Goal: Answer question/provide support: Share knowledge or assist other users

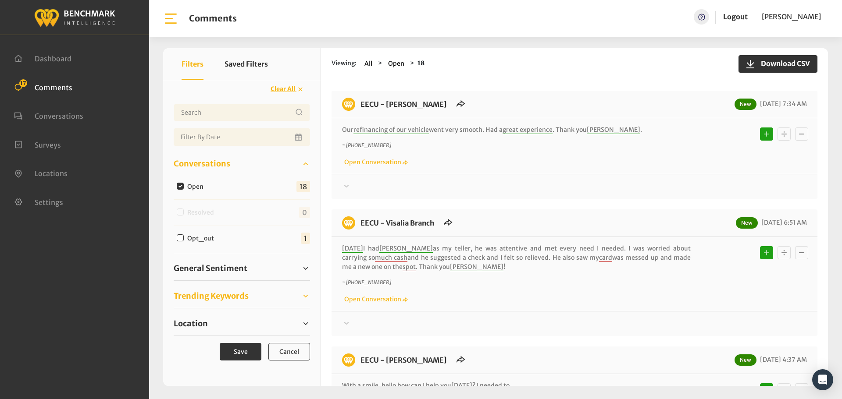
click at [213, 300] on span "Trending Keywords" at bounding box center [211, 296] width 75 height 12
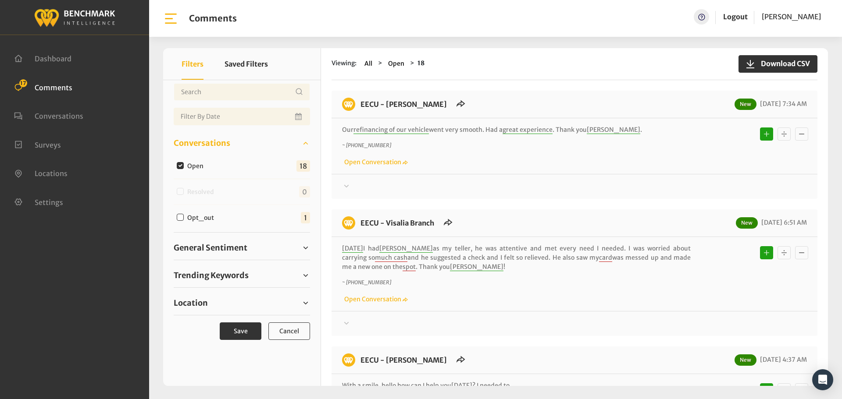
scroll to position [32, 0]
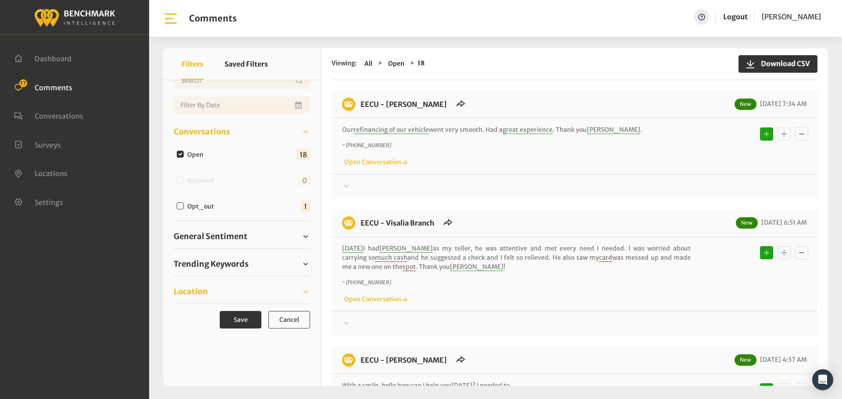
click at [197, 295] on span "Location" at bounding box center [191, 292] width 34 height 12
click at [181, 314] on input "Eecu - Clovis North Branch" at bounding box center [180, 314] width 7 height 7
checkbox input "true"
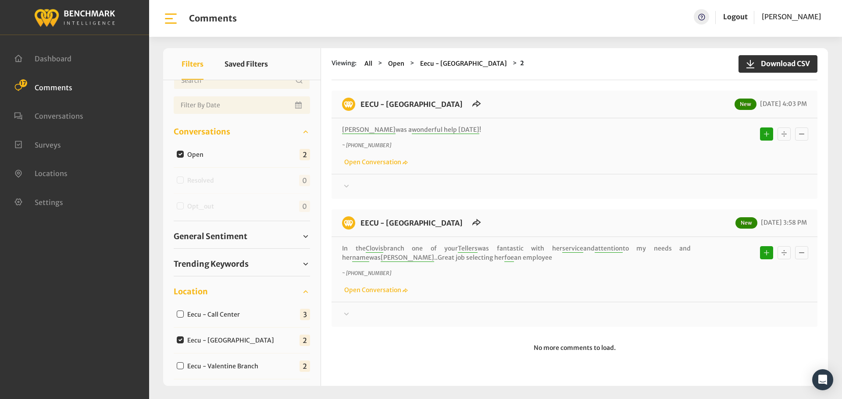
click at [179, 339] on input "Eecu - Clovis North Branch" at bounding box center [180, 340] width 7 height 7
checkbox input "false"
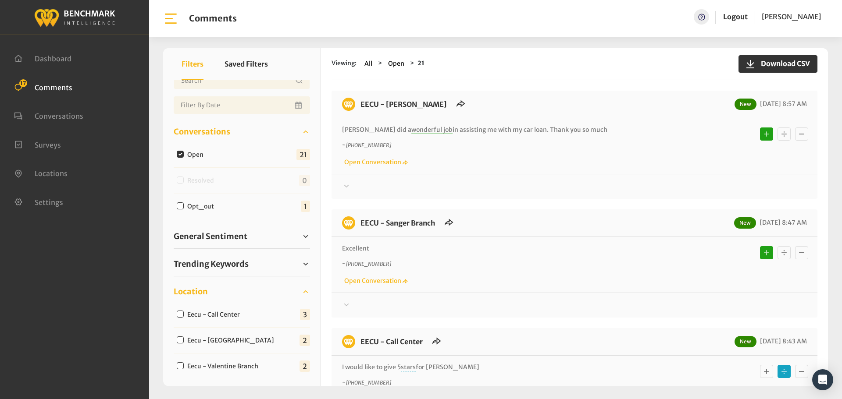
click at [180, 317] on input "Eecu - Call Center" at bounding box center [180, 314] width 7 height 7
checkbox input "true"
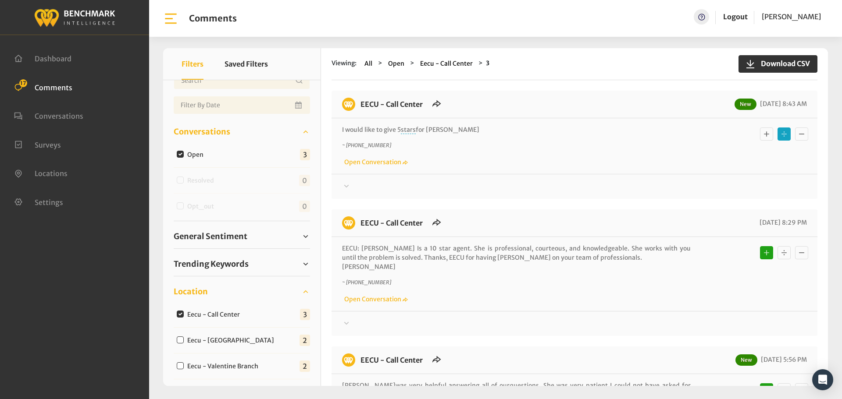
click at [355, 186] on div at bounding box center [574, 186] width 465 height 11
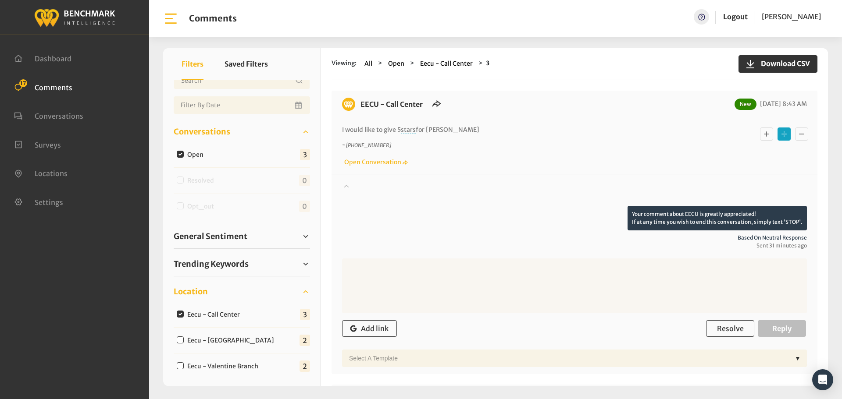
click at [355, 186] on div at bounding box center [574, 193] width 465 height 25
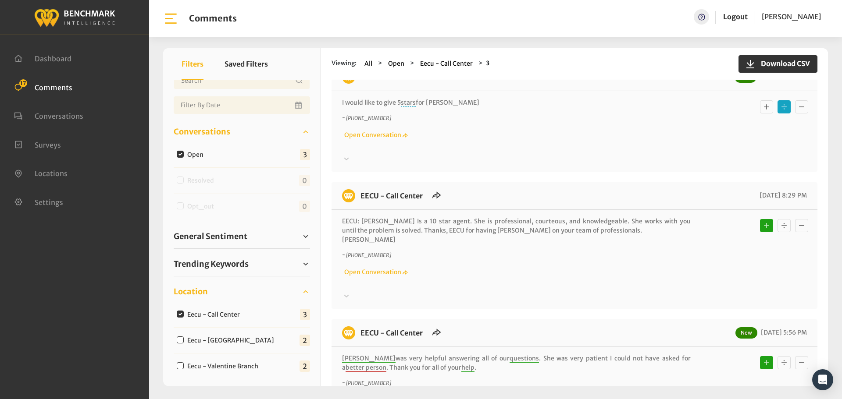
scroll to position [0, 0]
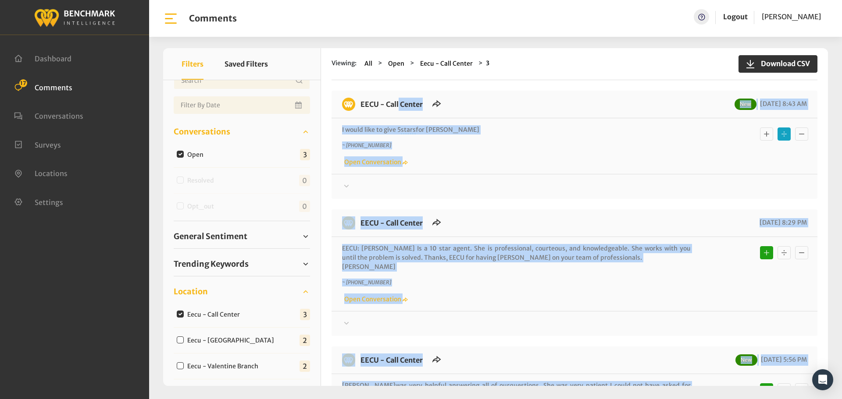
drag, startPoint x: 447, startPoint y: 271, endPoint x: 361, endPoint y: 96, distance: 194.7
click at [360, 99] on div "EECU - Call Center New 08/22/2025 8:43 AM I would like to give 5 stars for Ron …" at bounding box center [574, 277] width 486 height 373
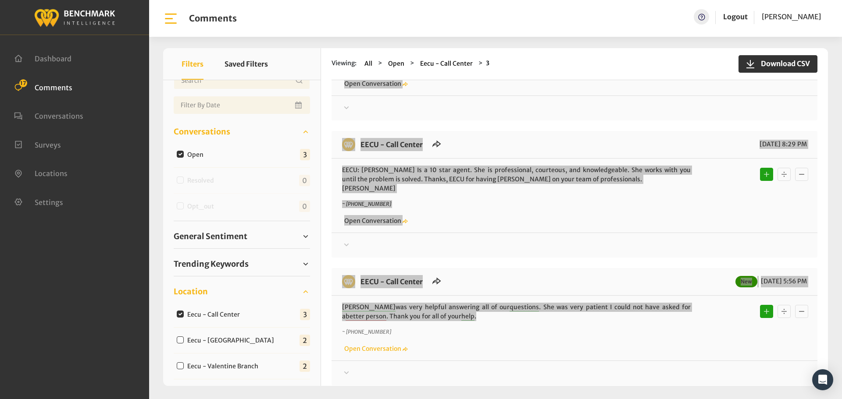
scroll to position [128, 0]
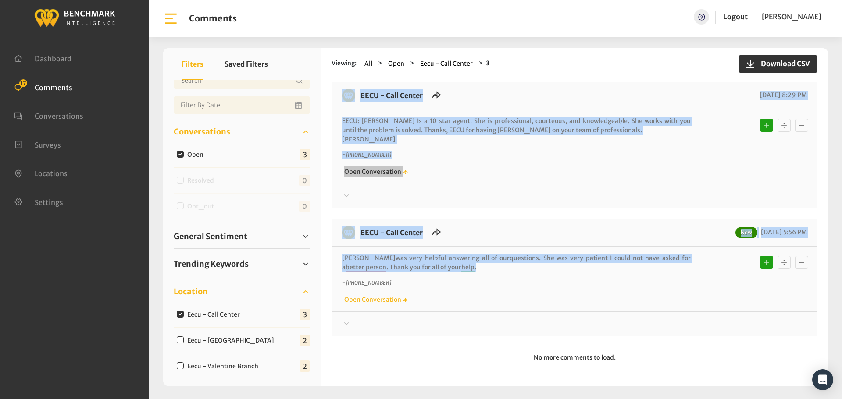
click at [458, 272] on p "Betty was very helpful answering all of our questions . She was very patient I …" at bounding box center [516, 263] width 349 height 18
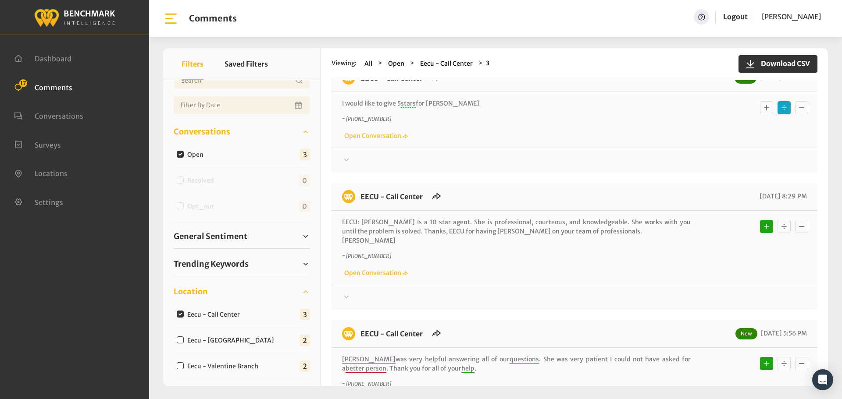
scroll to position [0, 0]
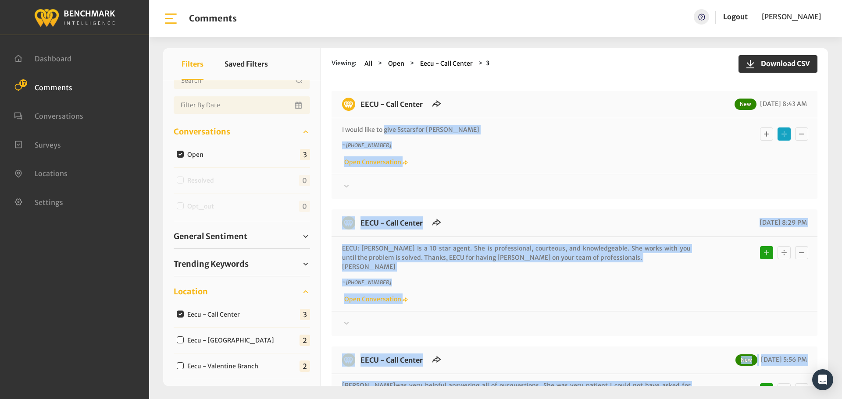
drag, startPoint x: 418, startPoint y: 274, endPoint x: 384, endPoint y: 125, distance: 152.3
click at [384, 125] on div "EECU - Call Center New 08/22/2025 8:43 AM I would like to give 5 stars for Ron …" at bounding box center [574, 277] width 486 height 373
click at [619, 156] on div "~ +15593469467 Open Conversation" at bounding box center [574, 154] width 465 height 25
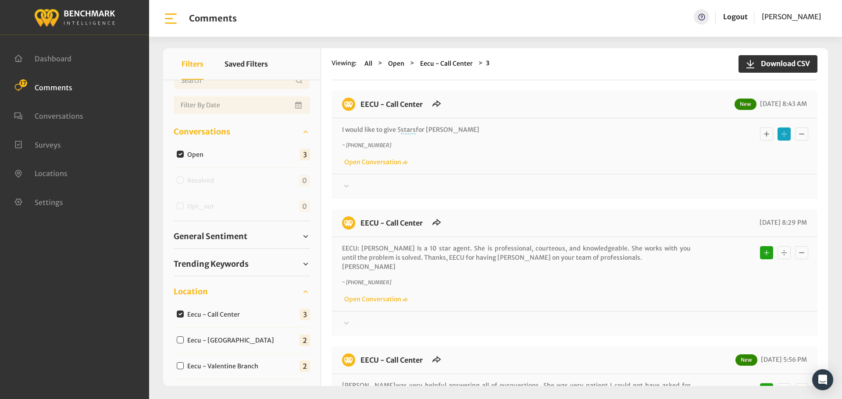
click at [767, 134] on icon "Basic example" at bounding box center [766, 134] width 9 height 11
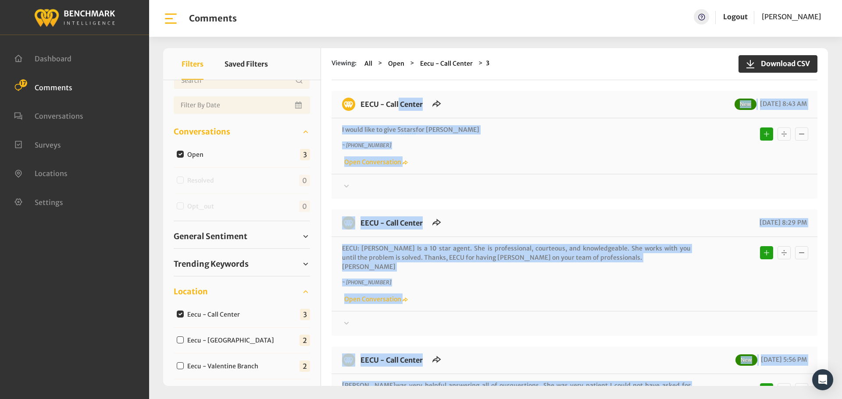
drag, startPoint x: 452, startPoint y: 270, endPoint x: 356, endPoint y: 104, distance: 192.5
click at [356, 104] on div "EECU - Call Center New 08/22/2025 8:43 AM I would like to give 5 stars for Ron …" at bounding box center [574, 277] width 486 height 373
copy div "EECU - Call Center New 08/22/2025 8:43 AM I would like to give 5 stars for Ron …"
click at [385, 188] on div at bounding box center [574, 186] width 465 height 11
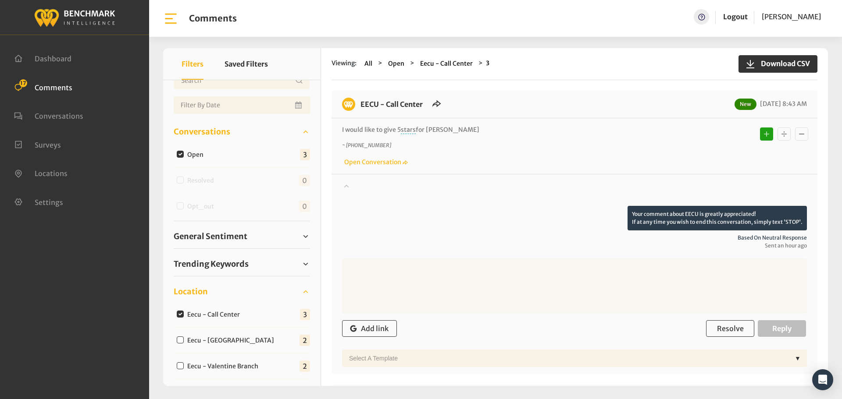
scroll to position [44, 0]
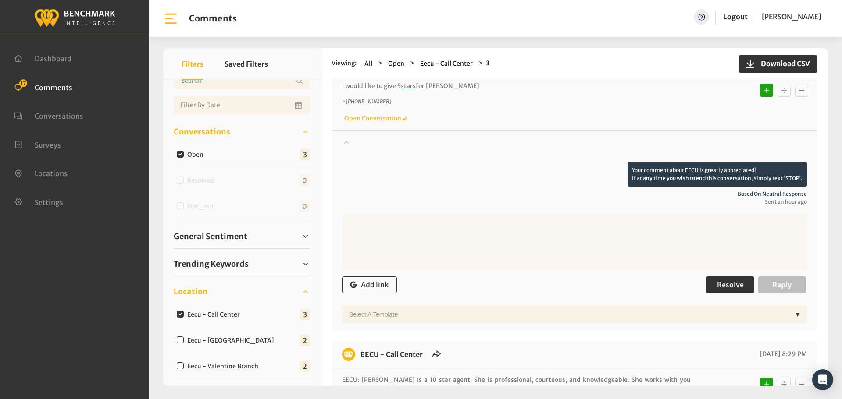
click at [731, 281] on span "Resolve" at bounding box center [730, 285] width 27 height 9
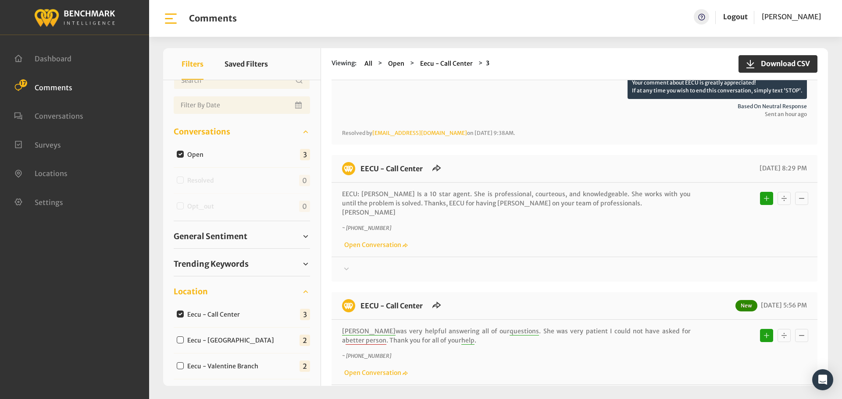
click at [368, 75] on div at bounding box center [574, 62] width 465 height 25
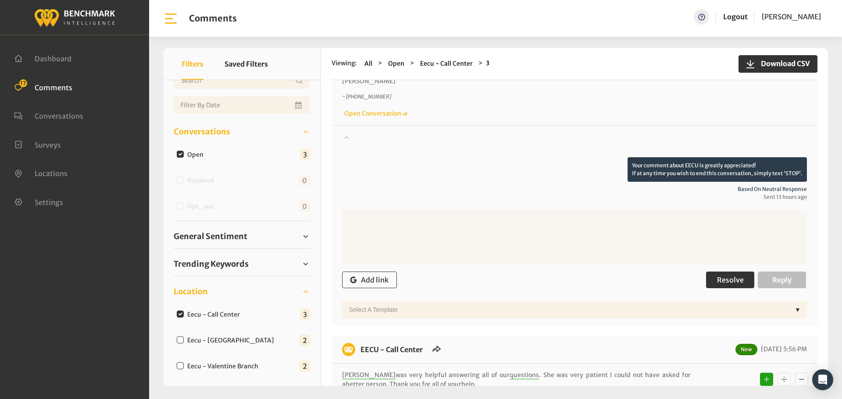
click at [721, 283] on span "Resolve" at bounding box center [730, 280] width 27 height 9
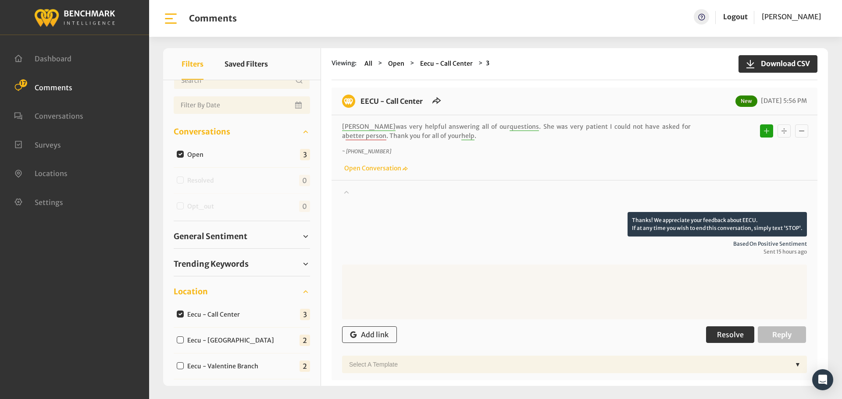
click at [721, 337] on span "Resolve" at bounding box center [730, 335] width 27 height 9
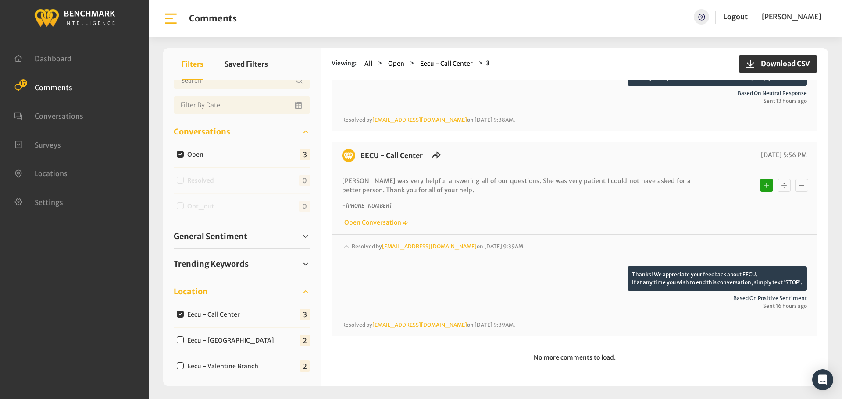
click at [181, 340] on input "Eecu - Clovis North Branch" at bounding box center [180, 340] width 7 height 7
checkbox input "true"
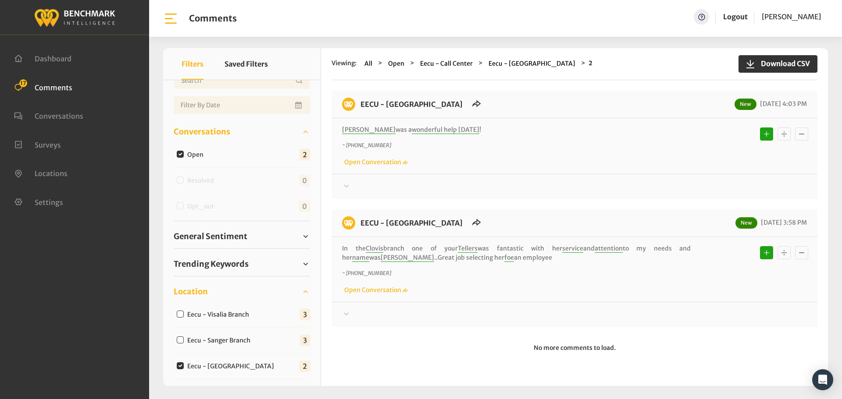
click at [181, 366] on input "Eecu - Clovis North Branch" at bounding box center [180, 366] width 7 height 7
checkbox input "false"
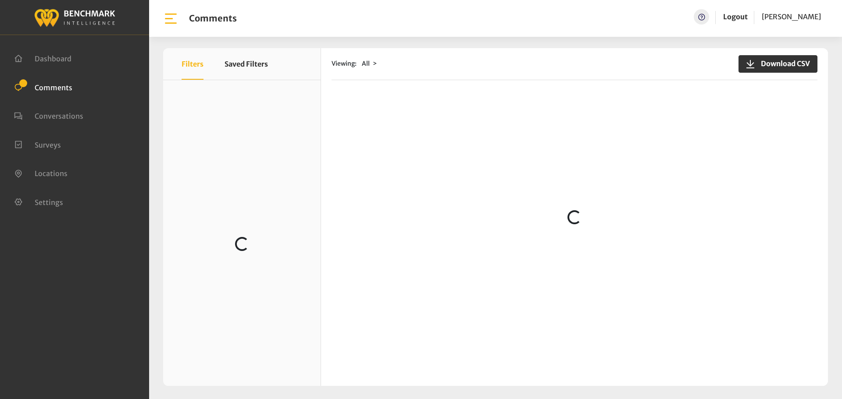
click at [356, 87] on div "Viewing: All Download CSV Loading..." at bounding box center [574, 217] width 507 height 338
click at [362, 100] on div "Viewing: All Download CSV Loading..." at bounding box center [574, 217] width 507 height 338
